Goal: Transaction & Acquisition: Purchase product/service

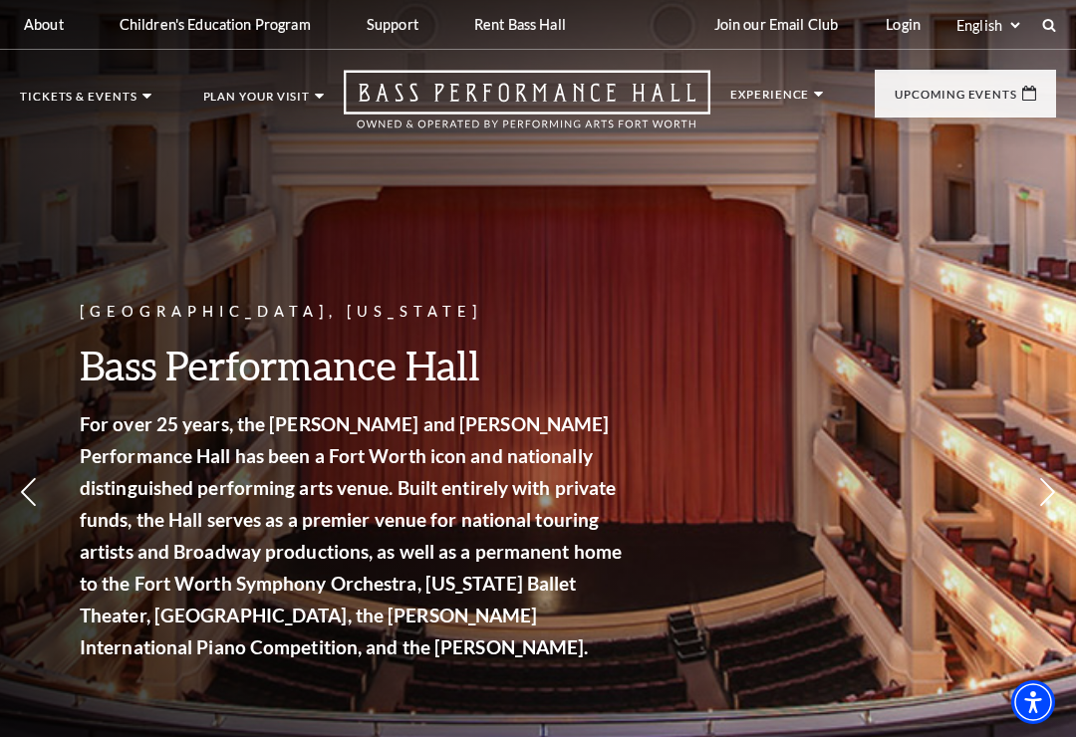
click at [146, 484] on link "Season Tickets" at bounding box center [104, 492] width 135 height 17
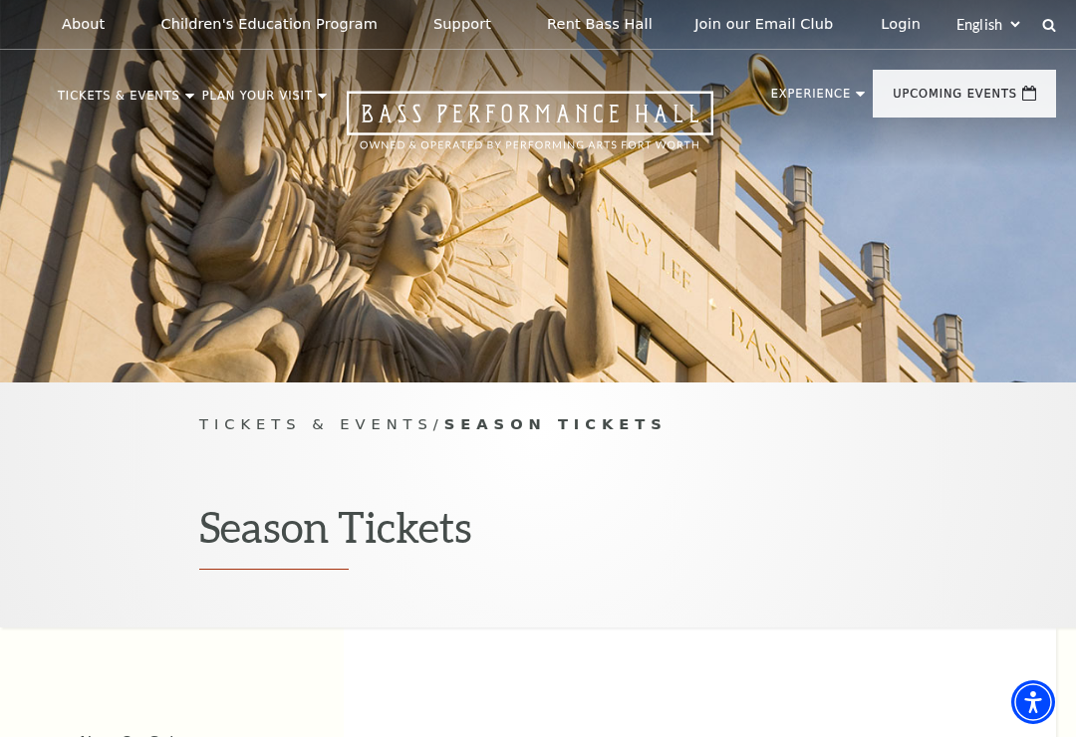
click at [145, 405] on link "[PERSON_NAME] Steel Popular Entertainment" at bounding box center [143, 389] width 136 height 75
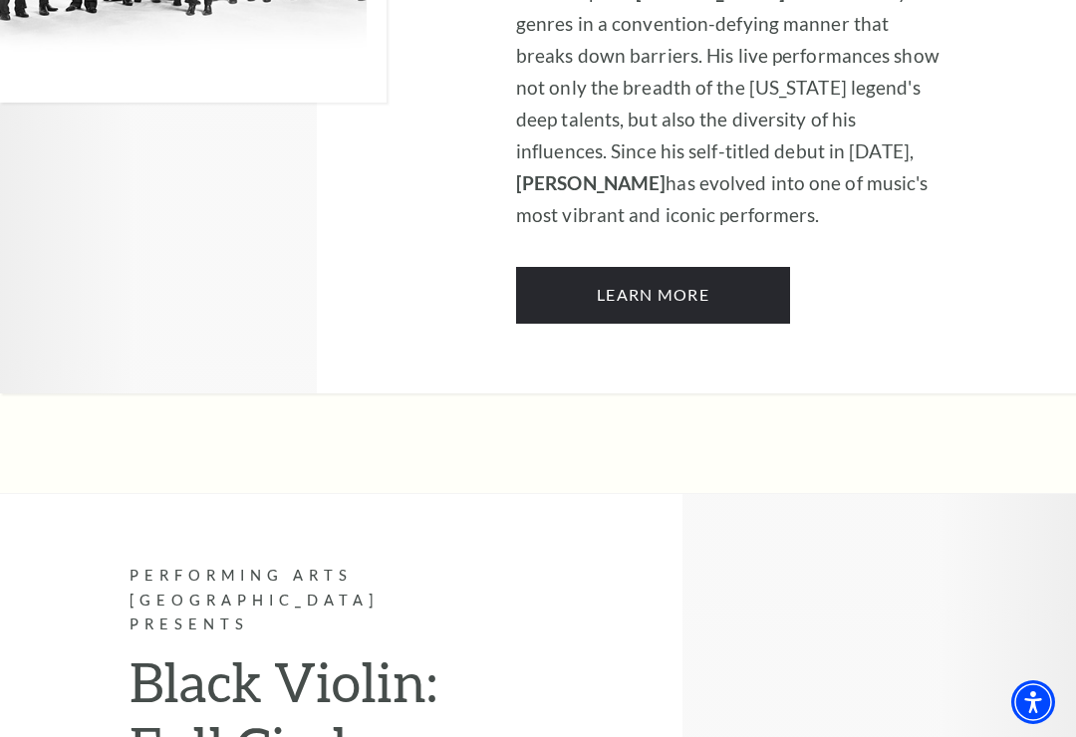
scroll to position [1938, 0]
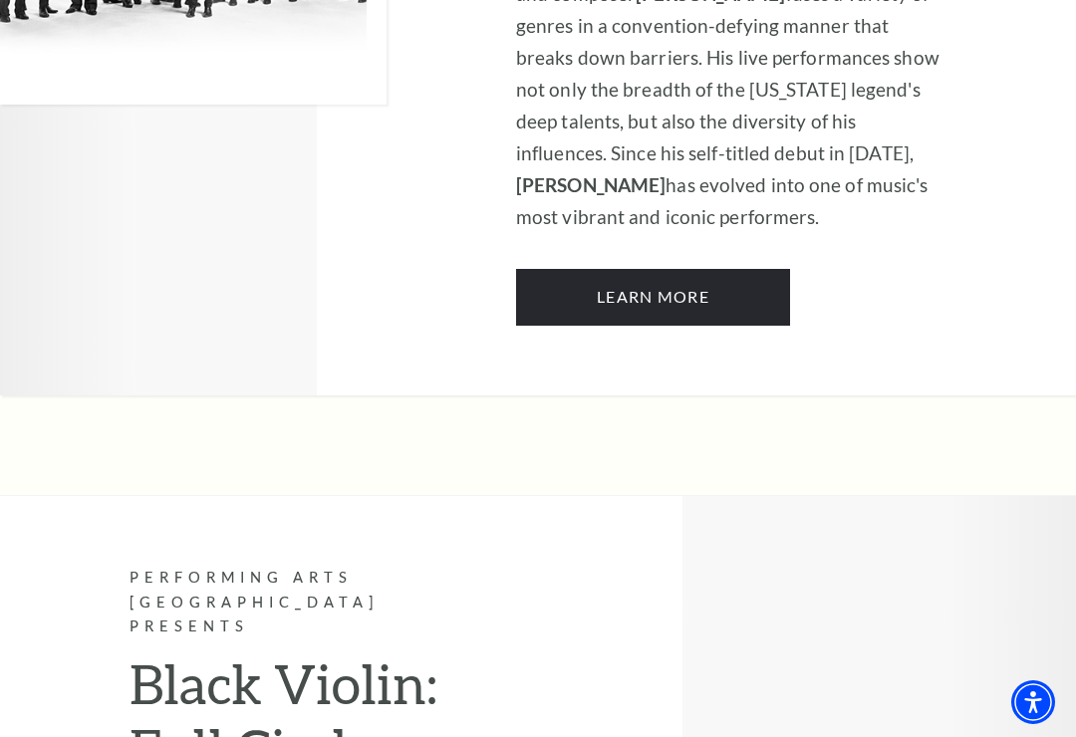
click at [742, 271] on link "Learn More" at bounding box center [653, 297] width 274 height 56
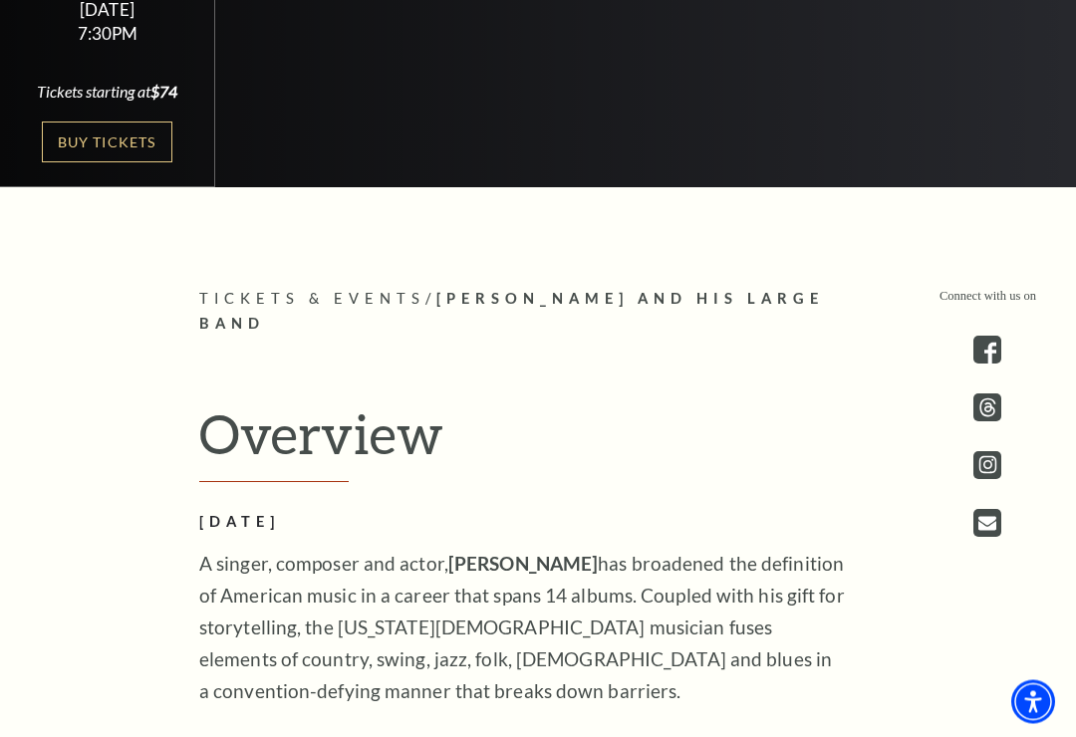
scroll to position [680, 0]
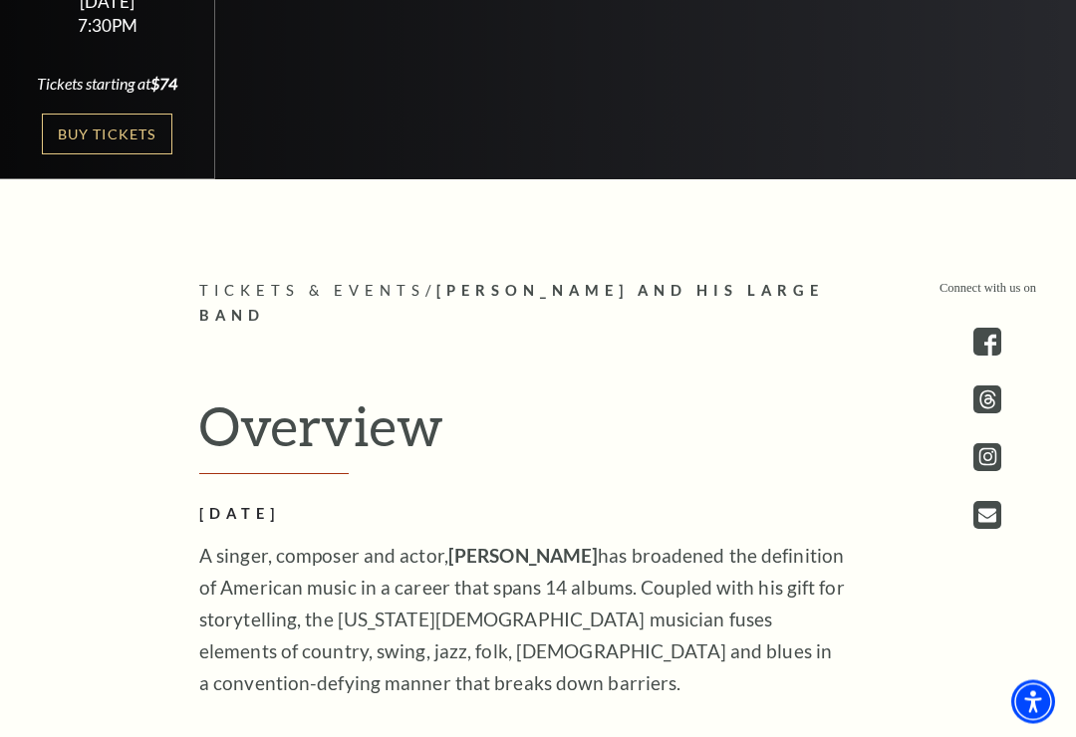
click at [117, 155] on link "Buy Tickets" at bounding box center [106, 135] width 129 height 41
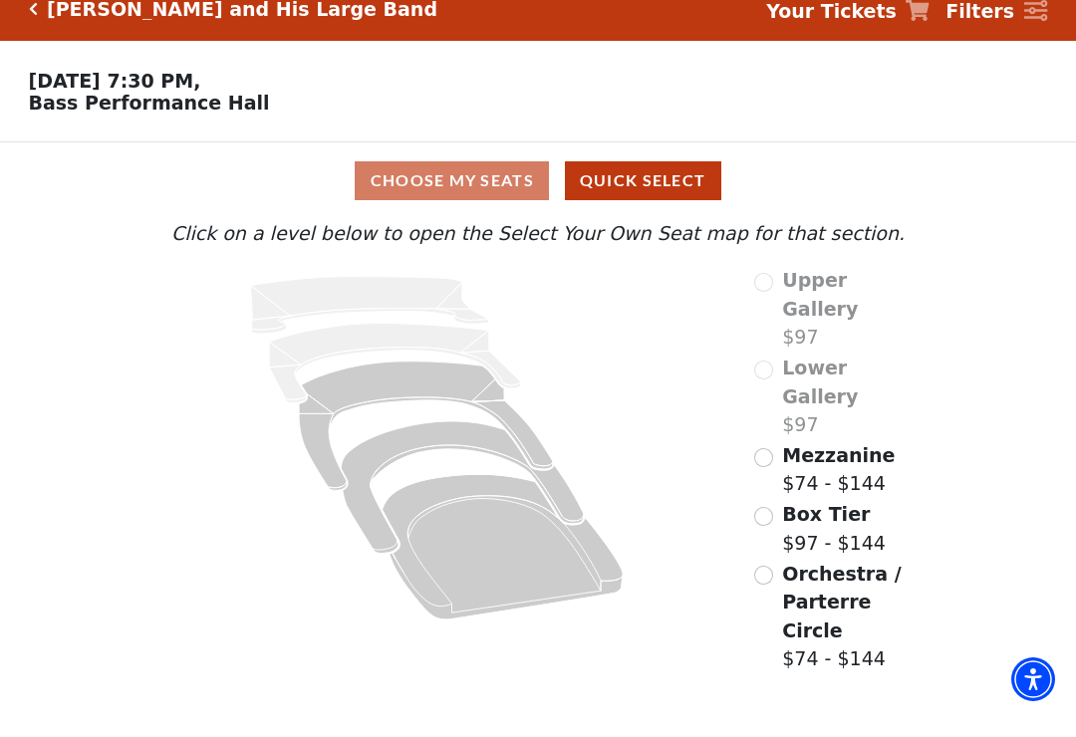
scroll to position [23, 0]
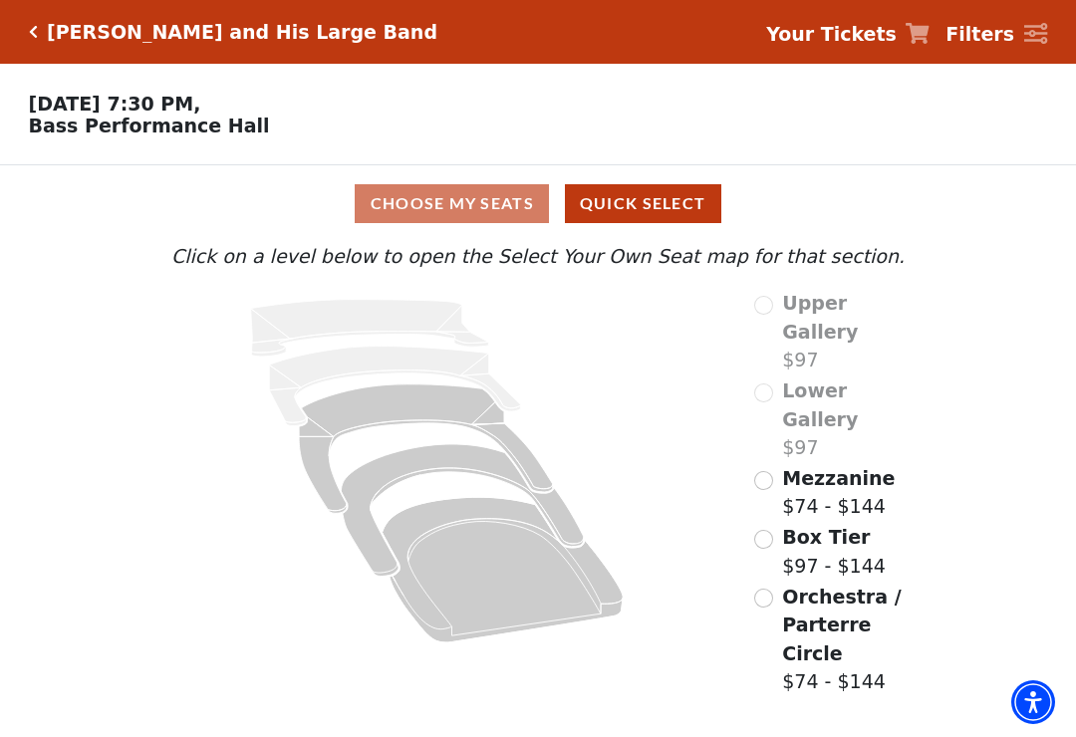
click at [833, 586] on span "Orchestra / Parterre Circle" at bounding box center [841, 625] width 119 height 79
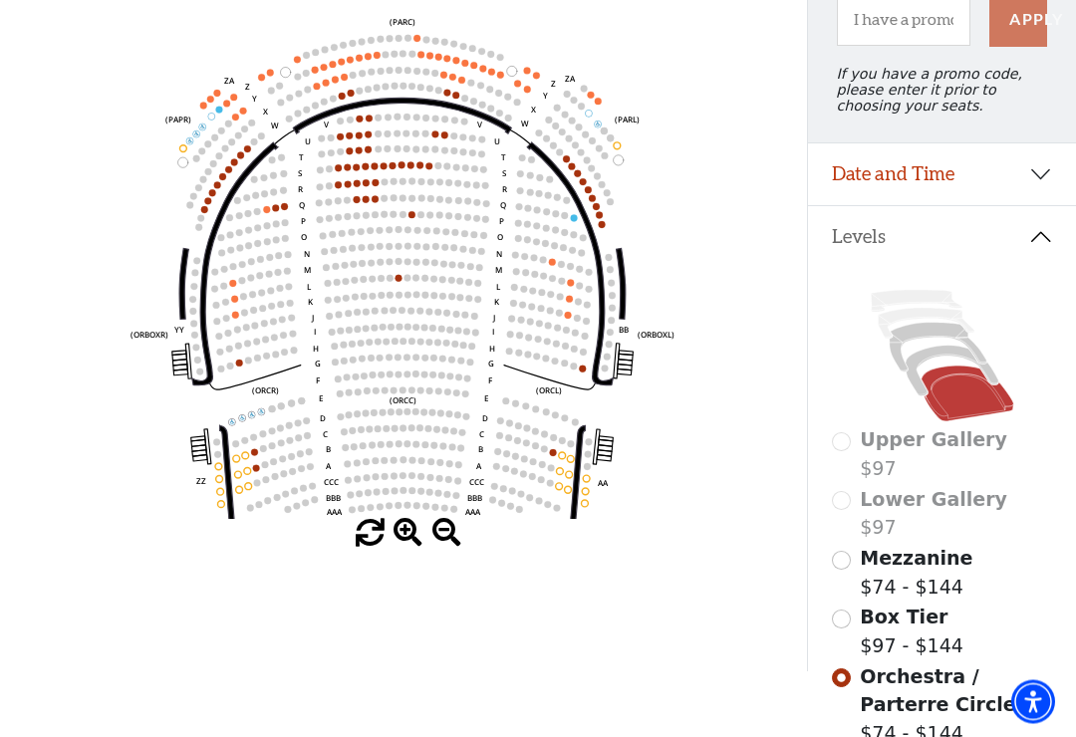
scroll to position [231, 0]
click at [904, 625] on span "Box Tier" at bounding box center [903, 616] width 88 height 22
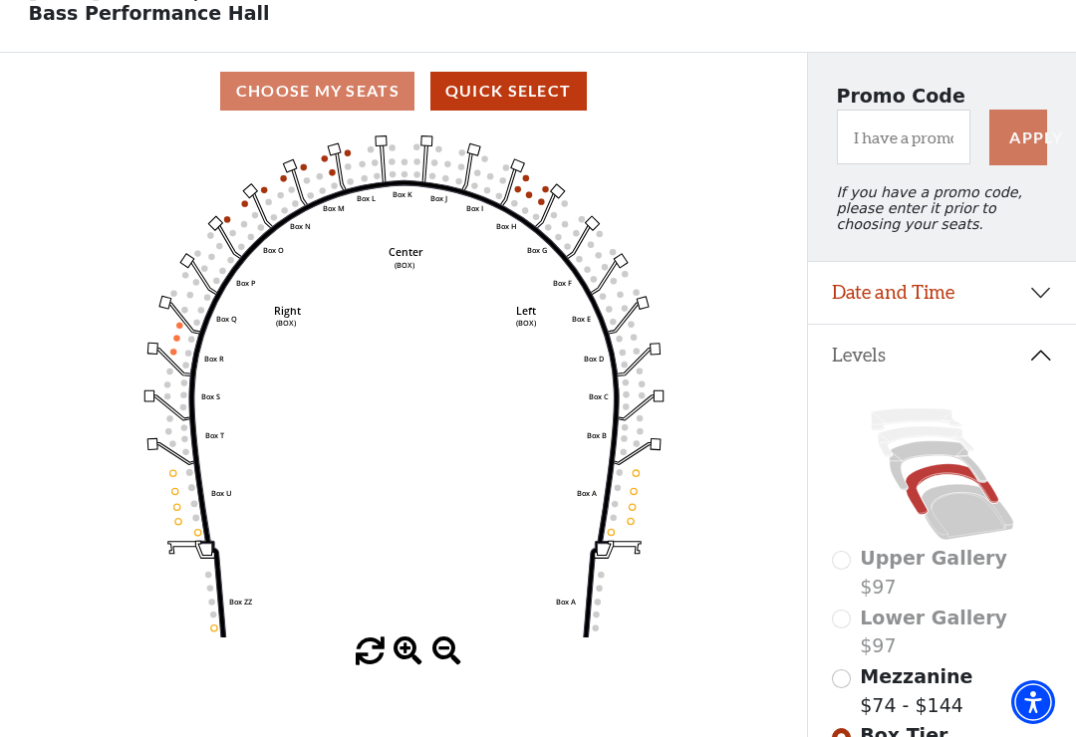
scroll to position [0, 0]
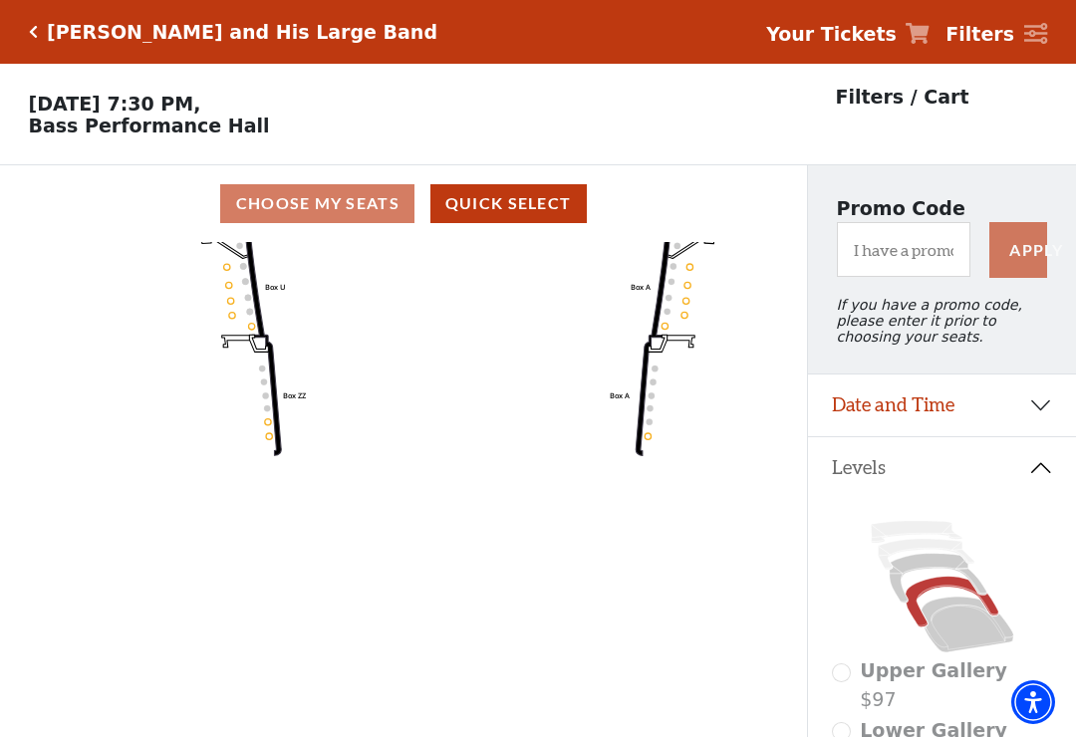
click at [945, 558] on icon at bounding box center [925, 554] width 97 height 31
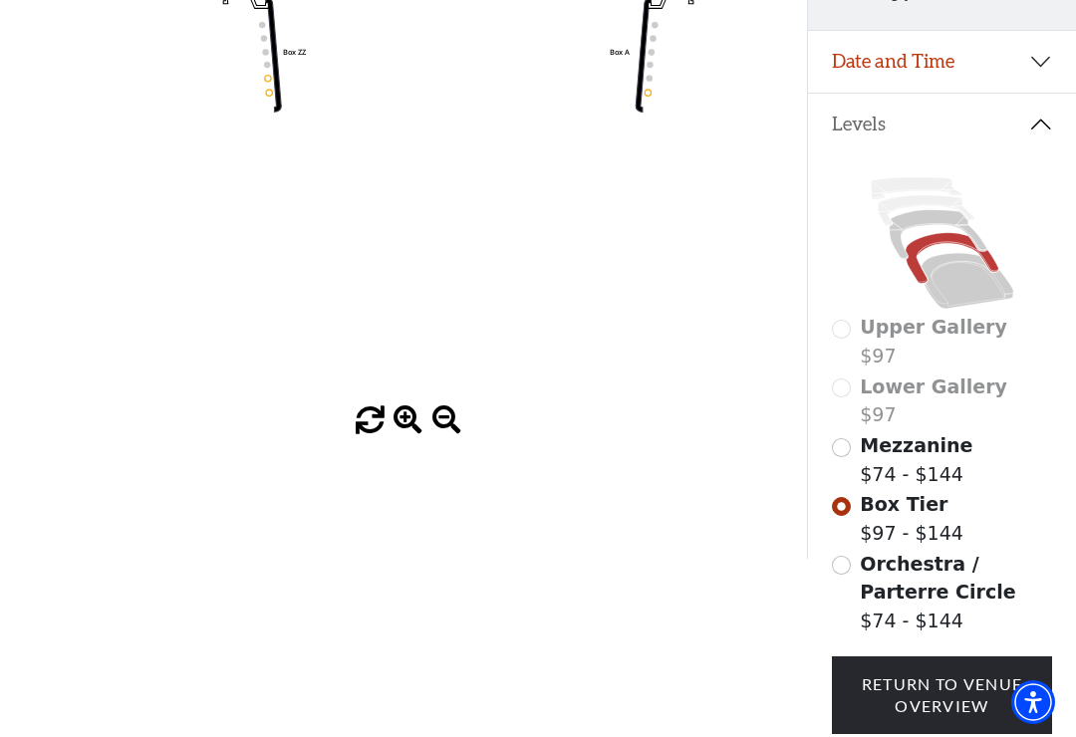
scroll to position [346, 0]
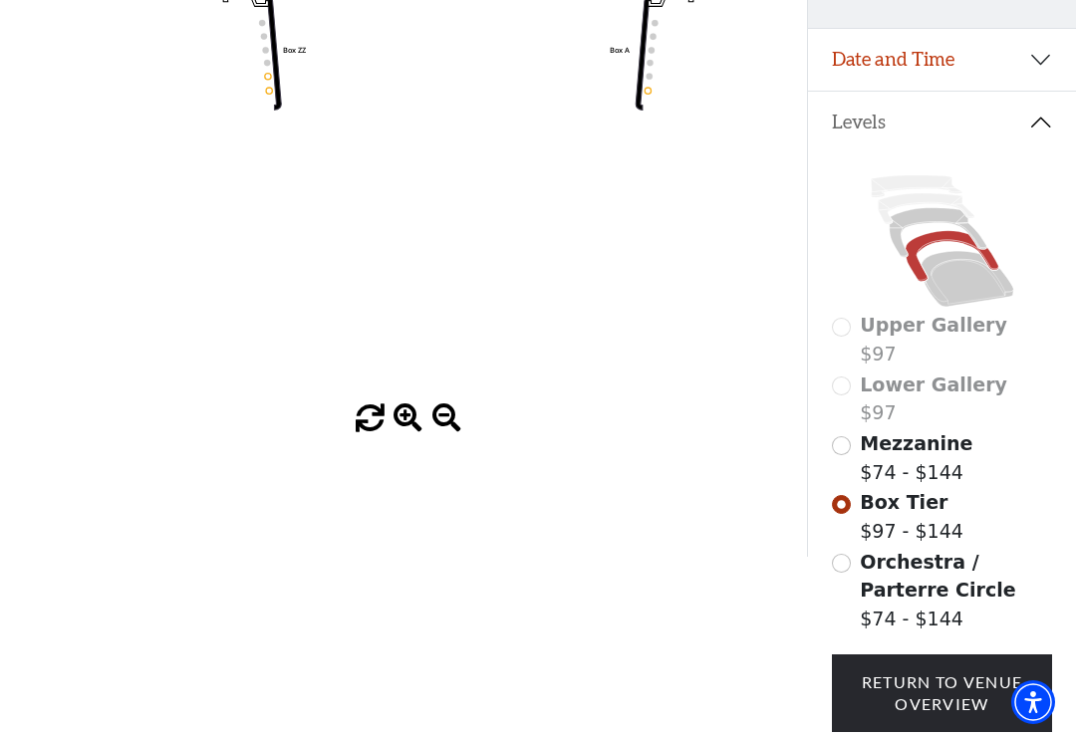
click at [849, 448] on input "Mezzanine$74 - $144\a" at bounding box center [841, 445] width 19 height 19
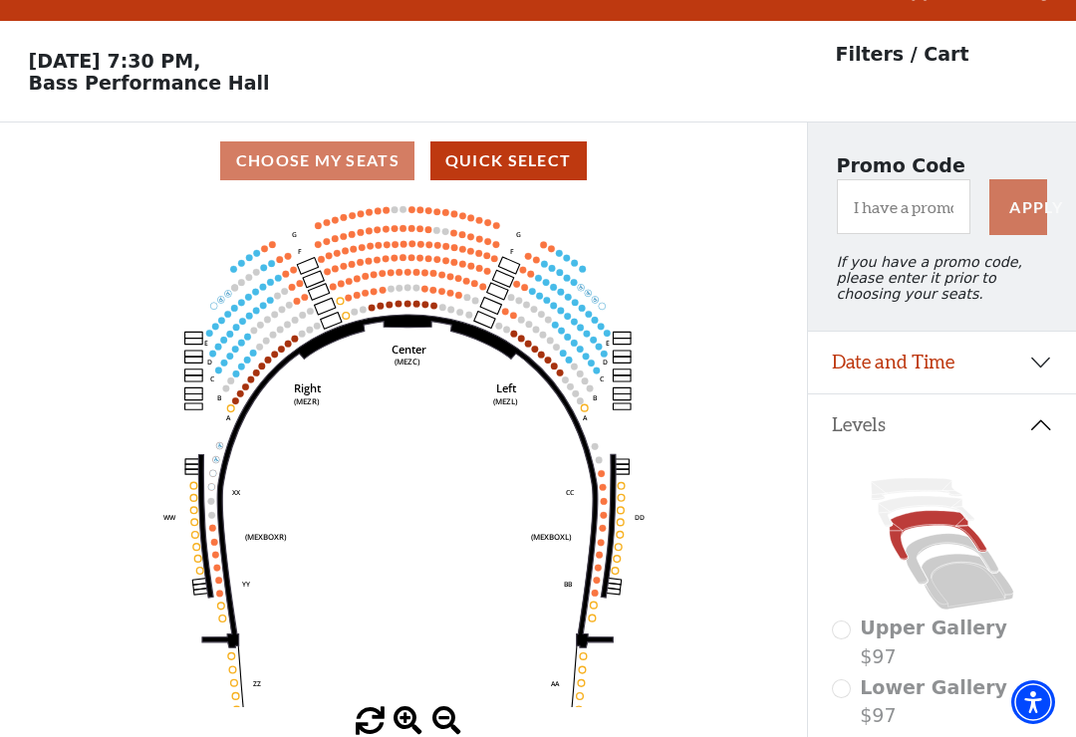
scroll to position [93, 0]
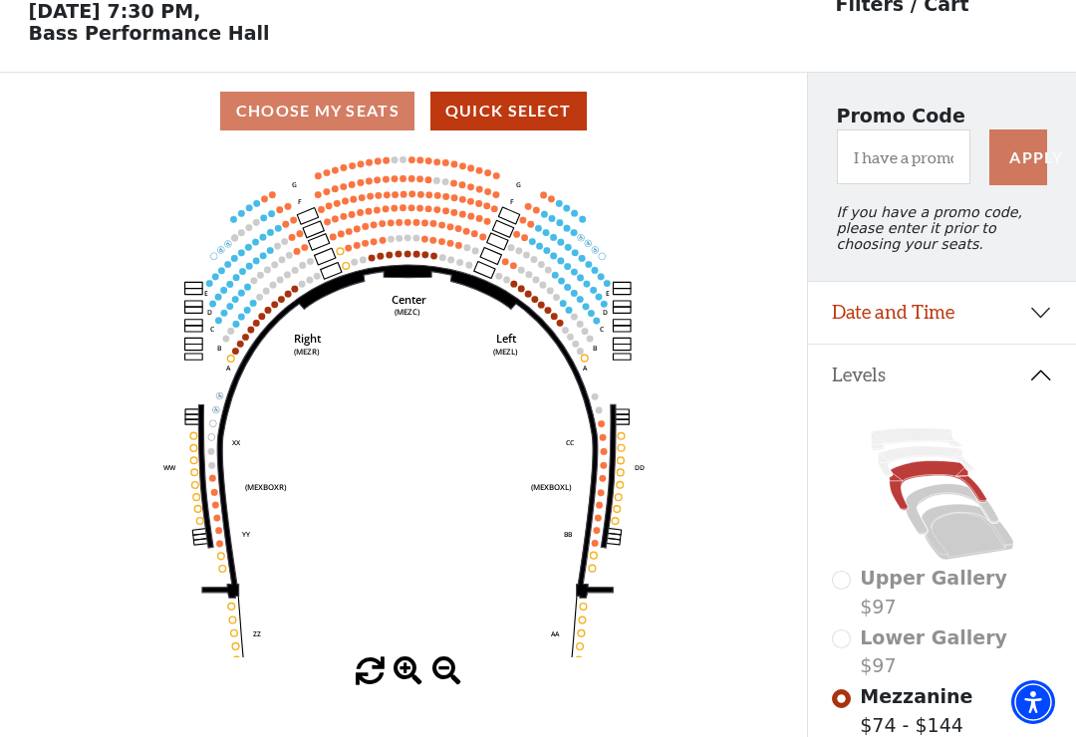
click at [399, 256] on circle at bounding box center [397, 253] width 7 height 7
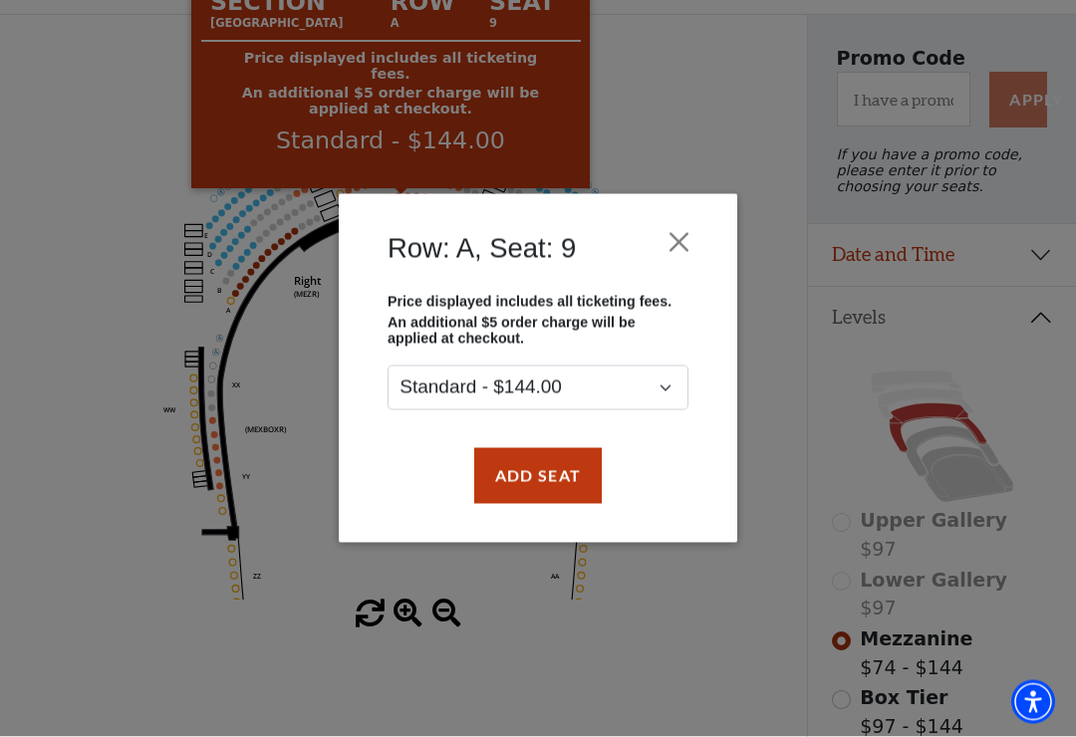
scroll to position [166, 0]
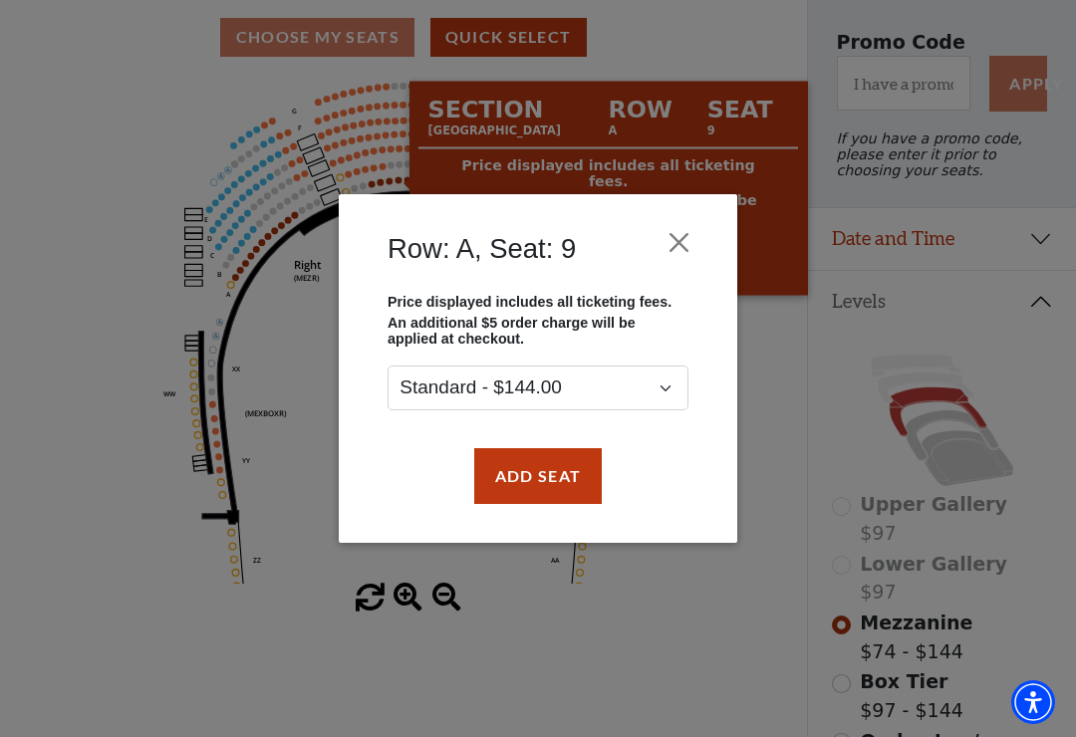
click at [1059, 159] on div "Row: A, Seat: 9 Price displayed includes all ticketing fees. An additional $5 o…" at bounding box center [538, 368] width 1076 height 737
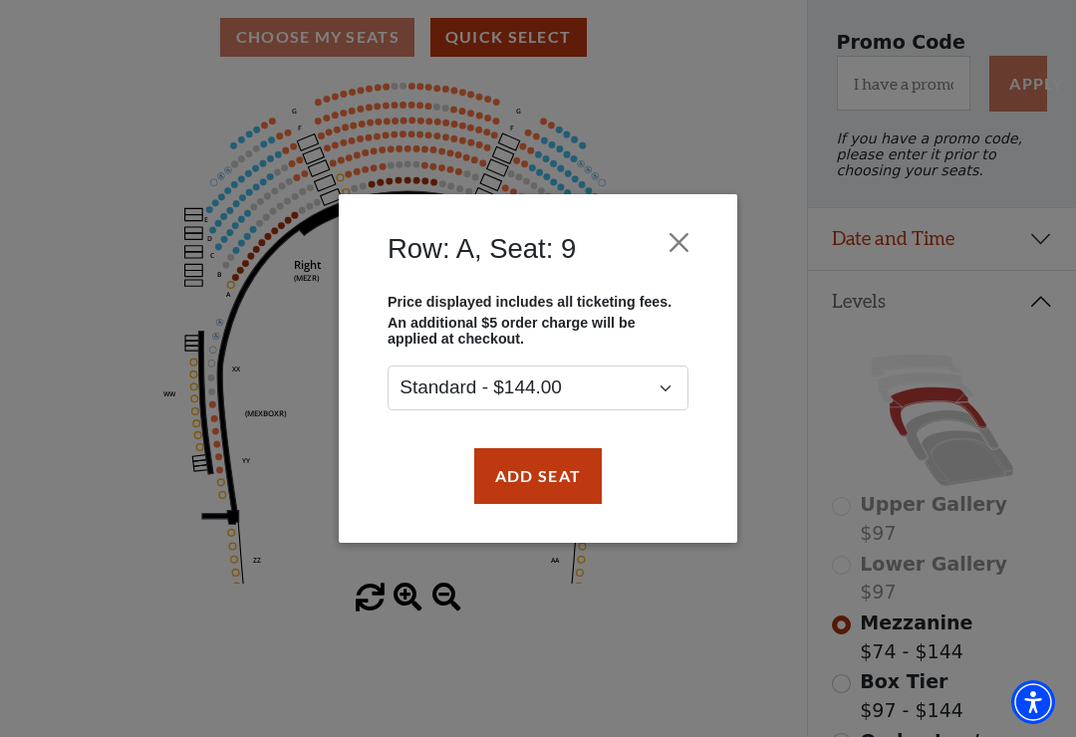
click at [688, 249] on button "Close" at bounding box center [679, 242] width 38 height 38
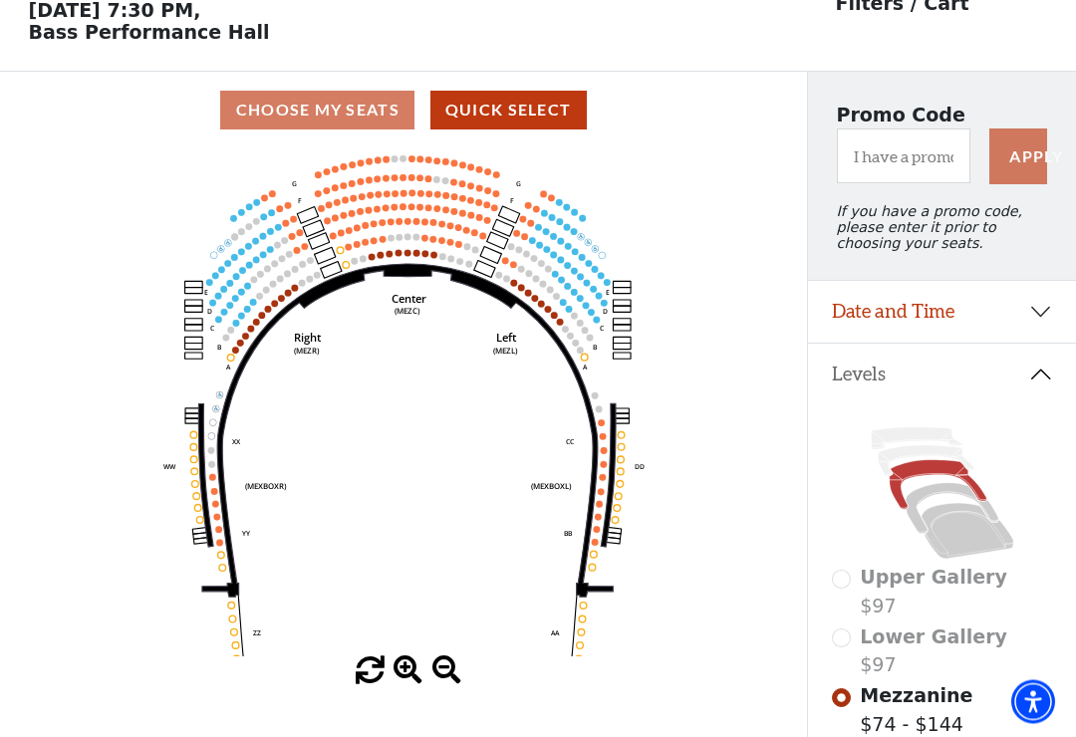
scroll to position [0, 0]
